Goal: Task Accomplishment & Management: Manage account settings

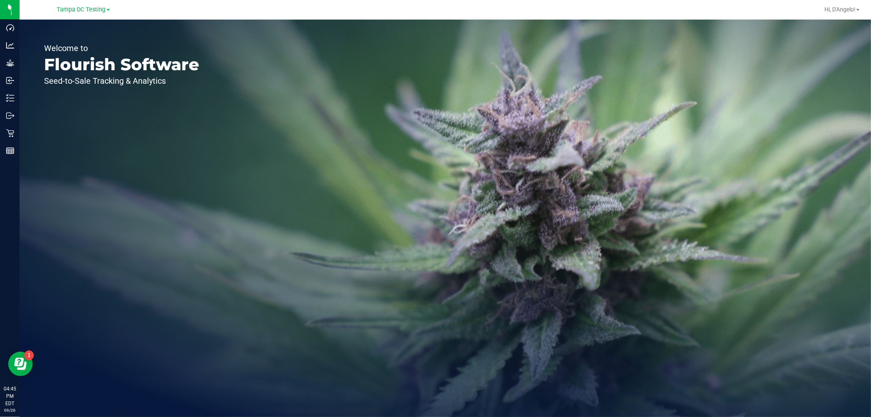
click at [82, 5] on link "Tampa DC Testing" at bounding box center [83, 9] width 53 height 8
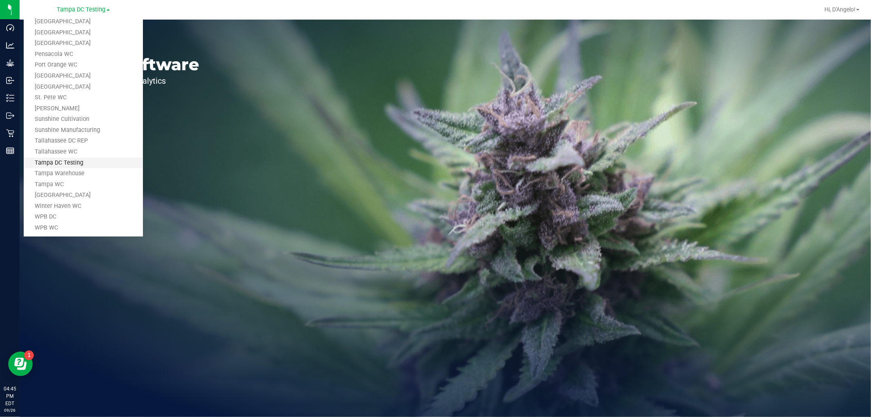
scroll to position [368, 0]
click at [54, 169] on link "Tampa Warehouse" at bounding box center [83, 170] width 119 height 11
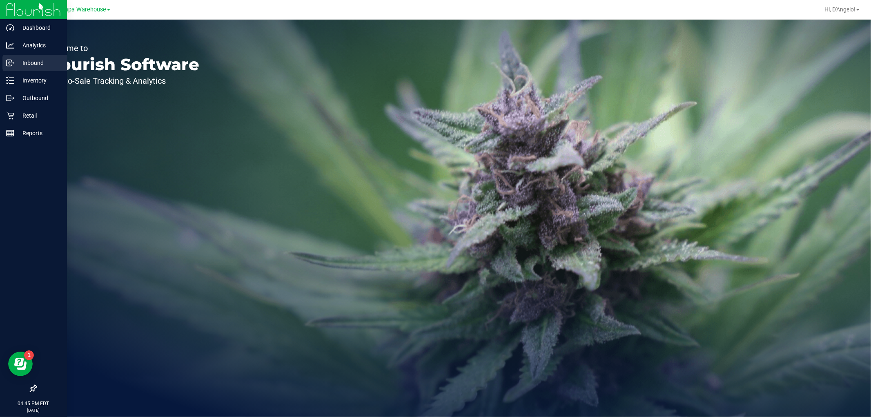
click at [19, 70] on div "Inbound" at bounding box center [34, 63] width 65 height 16
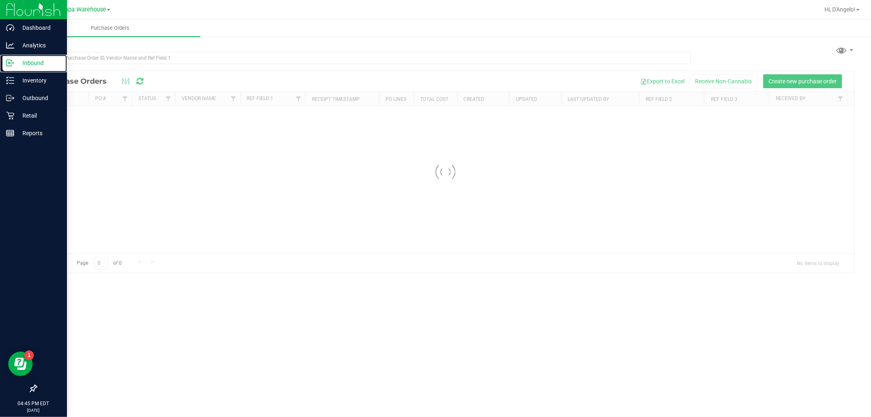
click at [21, 70] on div "Inbound" at bounding box center [34, 63] width 65 height 16
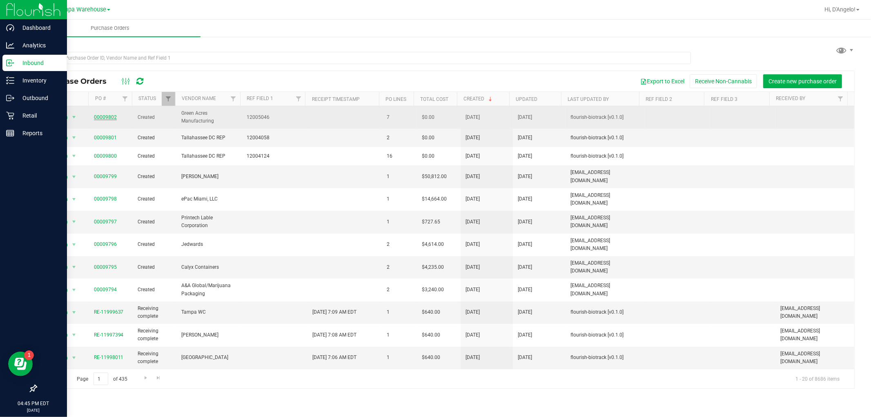
click at [107, 116] on link "00009802" at bounding box center [105, 117] width 23 height 6
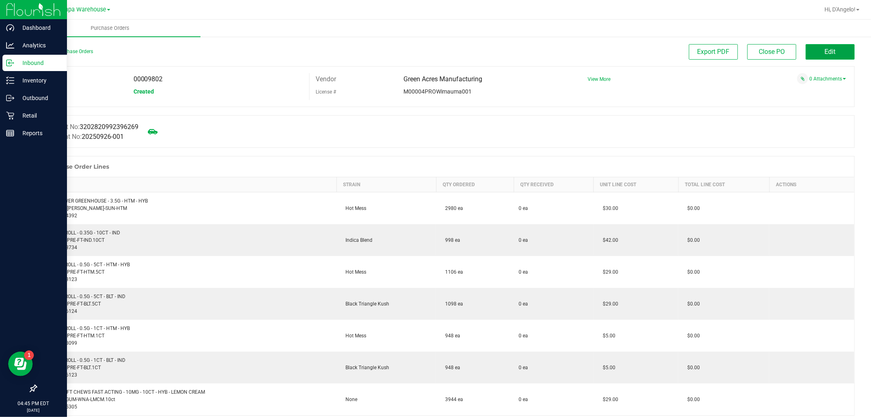
drag, startPoint x: 815, startPoint y: 51, endPoint x: 811, endPoint y: 55, distance: 5.5
click at [811, 55] on button "Edit" at bounding box center [830, 52] width 49 height 16
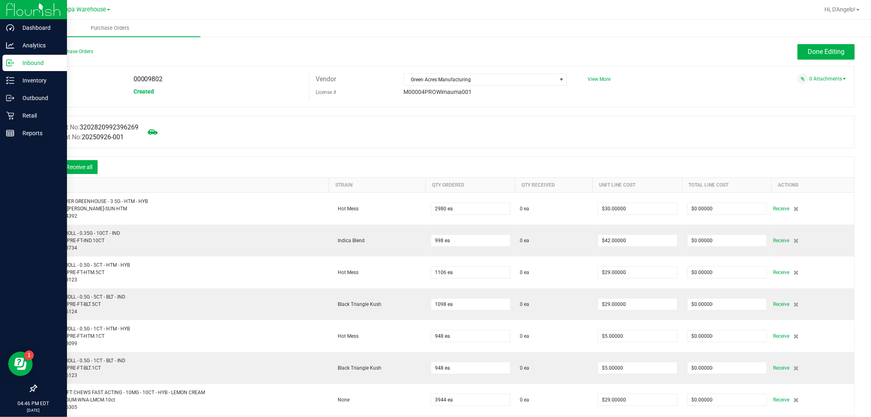
click at [50, 164] on icon at bounding box center [49, 168] width 8 height 8
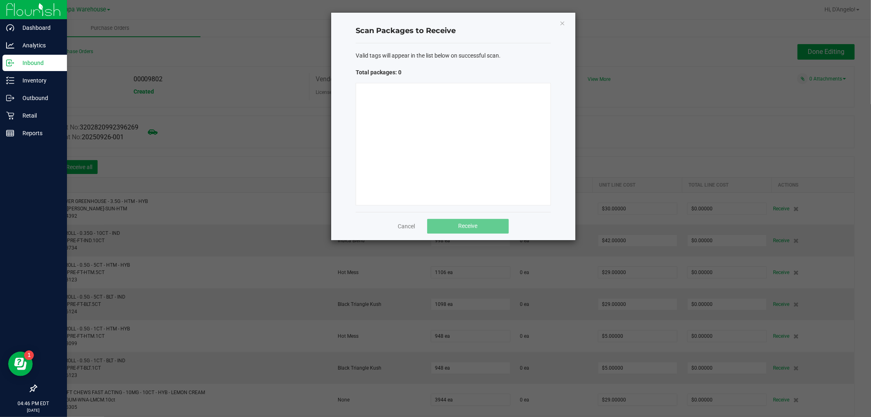
drag, startPoint x: 562, startPoint y: 22, endPoint x: 557, endPoint y: 25, distance: 4.6
click at [560, 22] on icon "Close" at bounding box center [562, 23] width 6 height 10
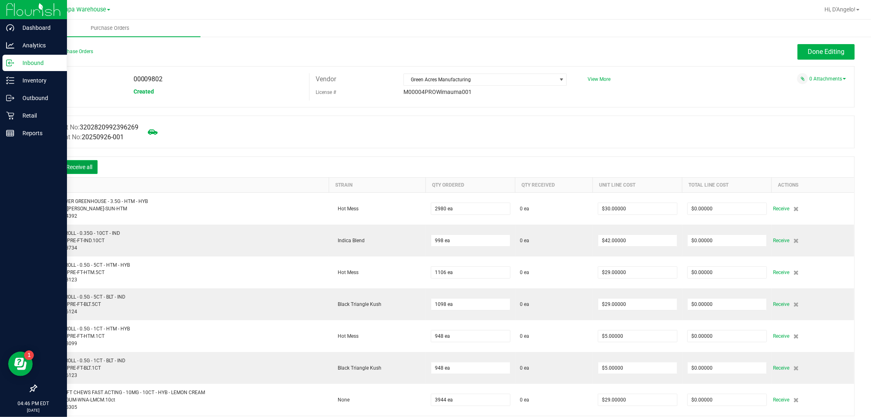
click at [85, 163] on button "Receive all" at bounding box center [79, 167] width 37 height 14
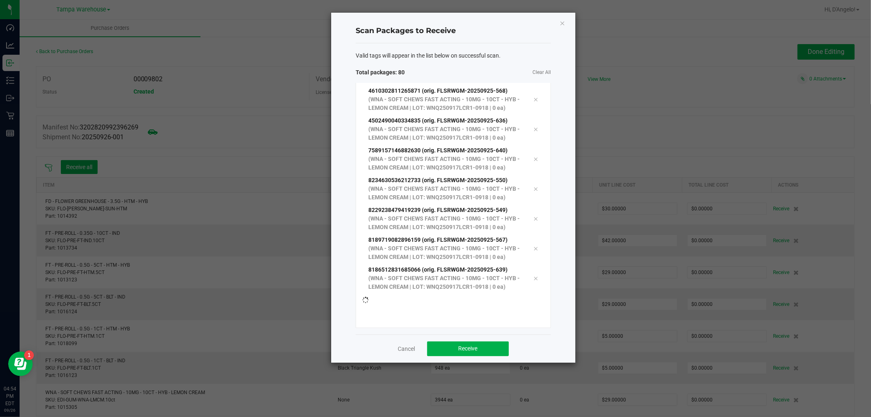
scroll to position [2807, 0]
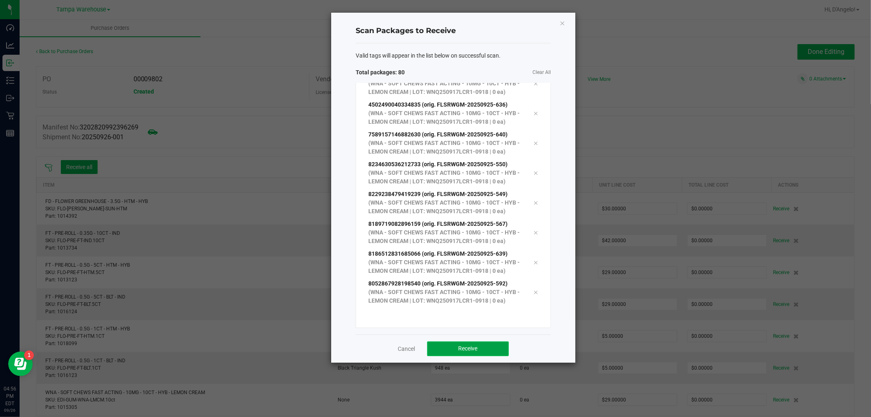
click at [464, 349] on span "Receive" at bounding box center [468, 348] width 19 height 7
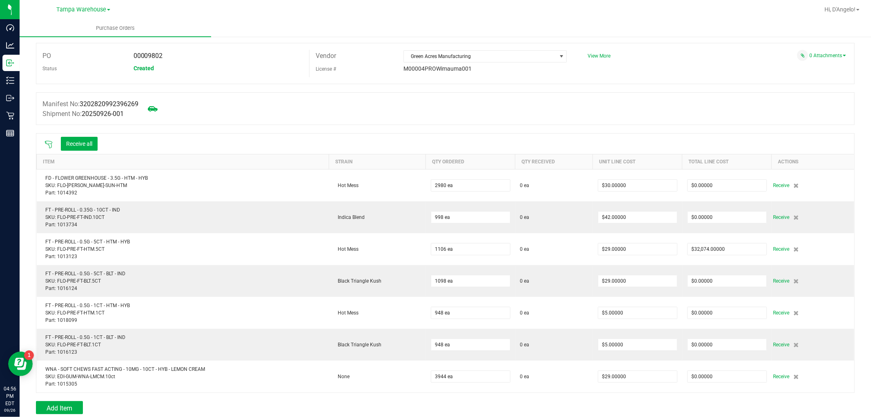
scroll to position [11, 0]
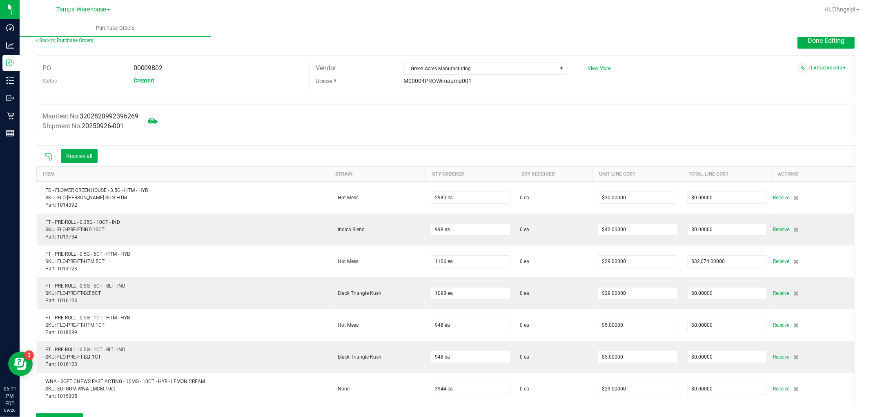
click at [48, 156] on icon at bounding box center [48, 156] width 7 height 7
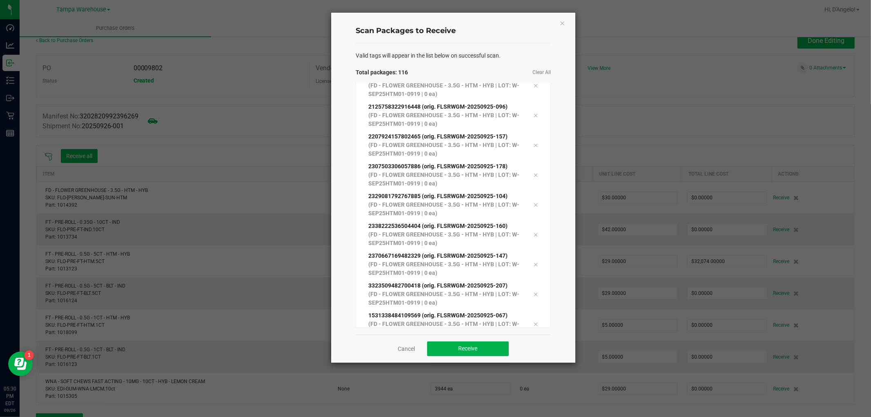
scroll to position [3233, 0]
click at [528, 30] on h4 "Scan Packages to Receive" at bounding box center [453, 31] width 195 height 11
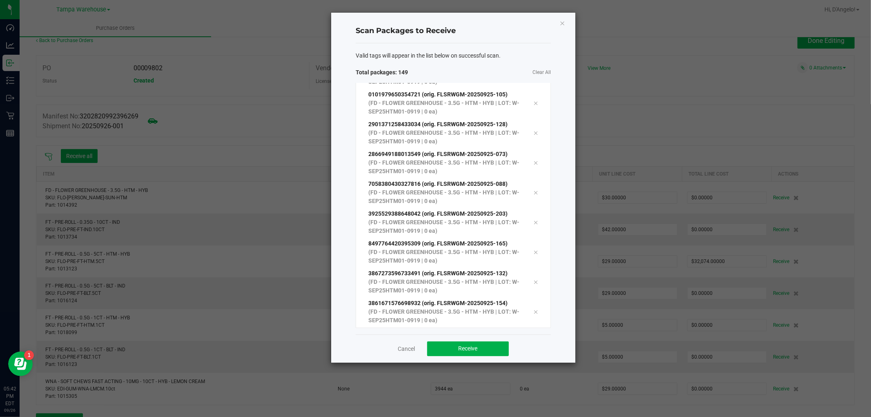
scroll to position [4186, 0]
click at [460, 343] on button "Receive" at bounding box center [468, 348] width 82 height 15
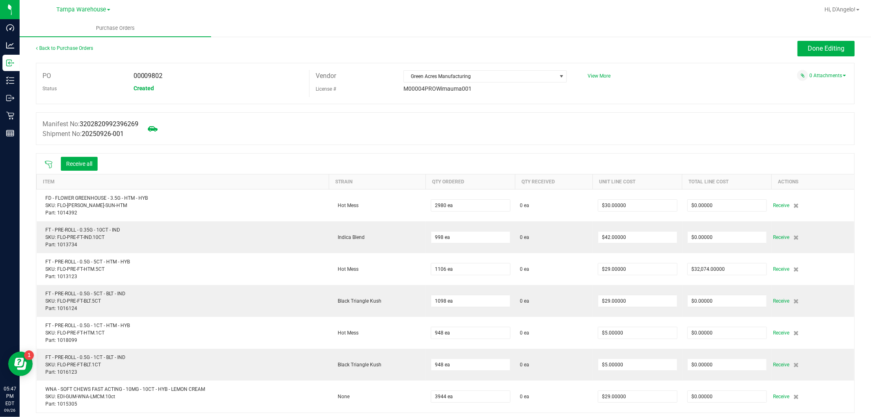
scroll to position [0, 0]
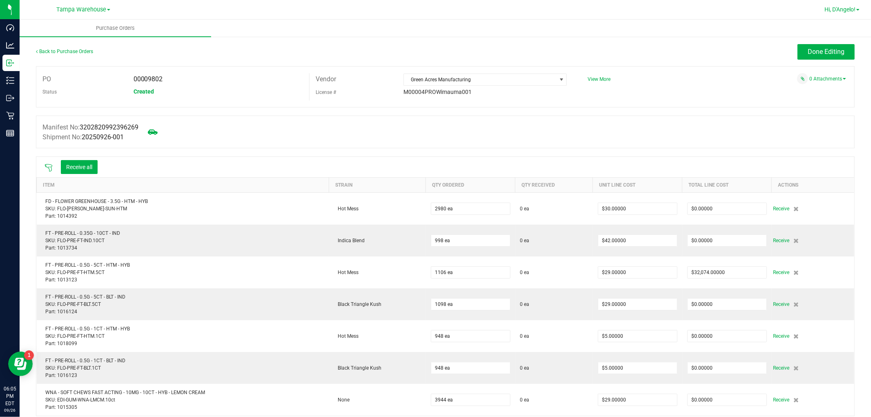
click at [847, 7] on span "Hi, D'Angelo!" at bounding box center [840, 9] width 31 height 7
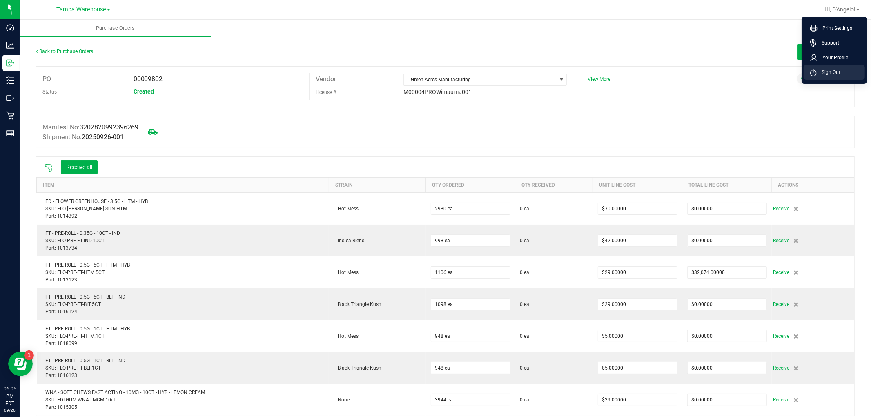
click at [851, 76] on li "Sign Out" at bounding box center [834, 72] width 61 height 15
